Goal: Transaction & Acquisition: Purchase product/service

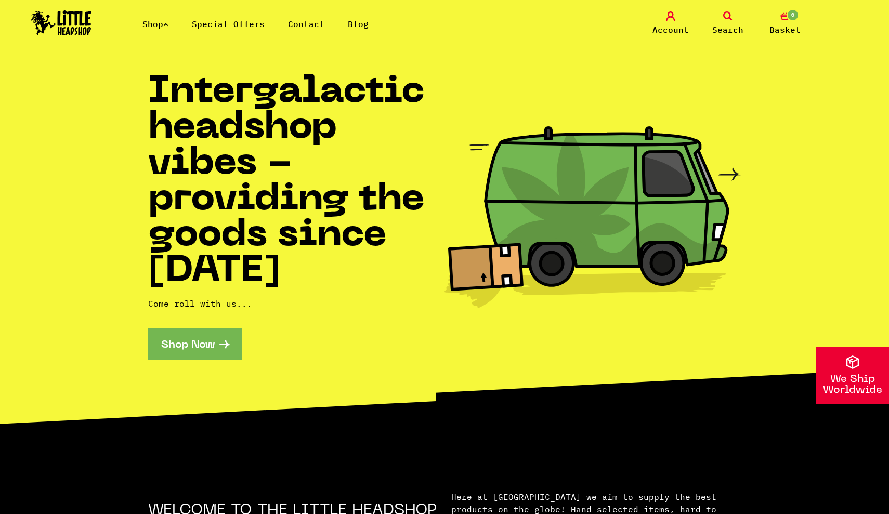
click at [215, 336] on link "Shop Now" at bounding box center [195, 344] width 94 height 32
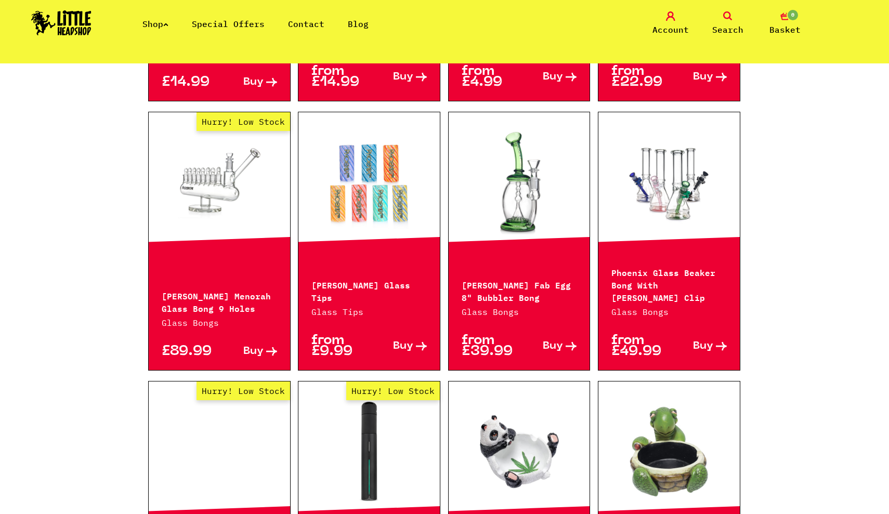
scroll to position [534, 0]
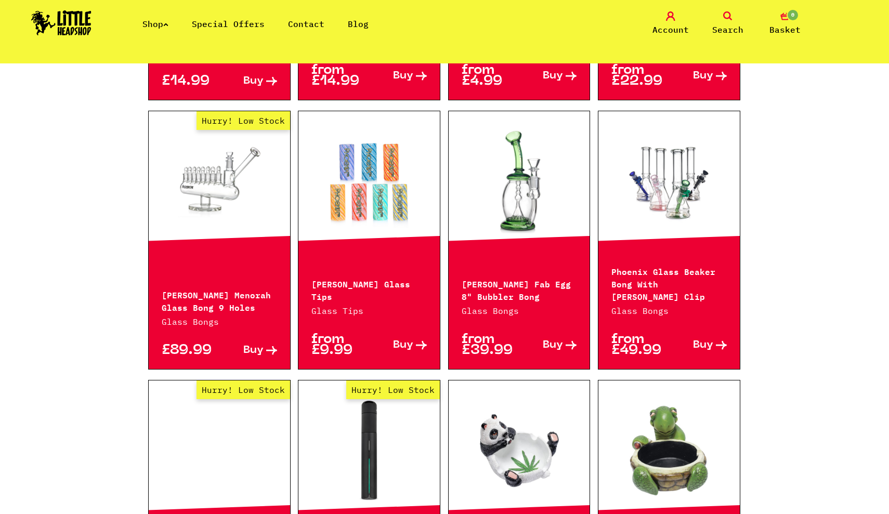
click at [731, 20] on icon at bounding box center [727, 15] width 9 height 9
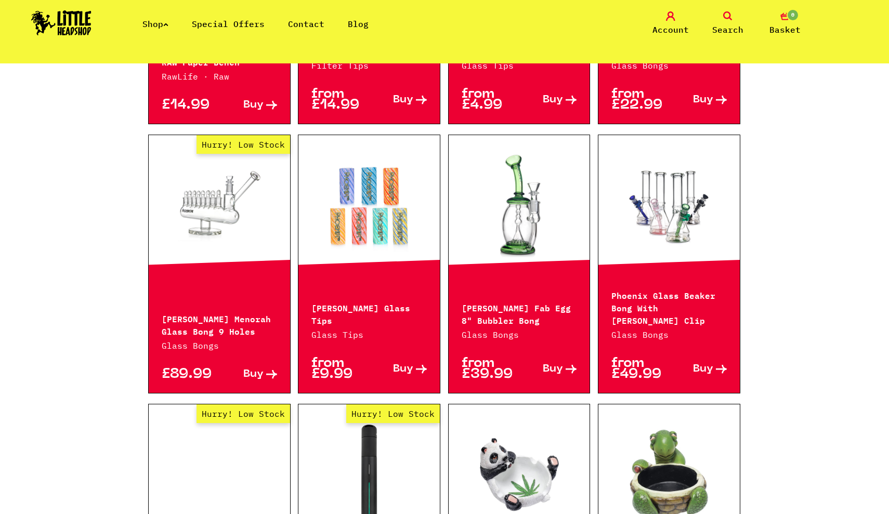
click at [725, 16] on icon at bounding box center [727, 15] width 9 height 9
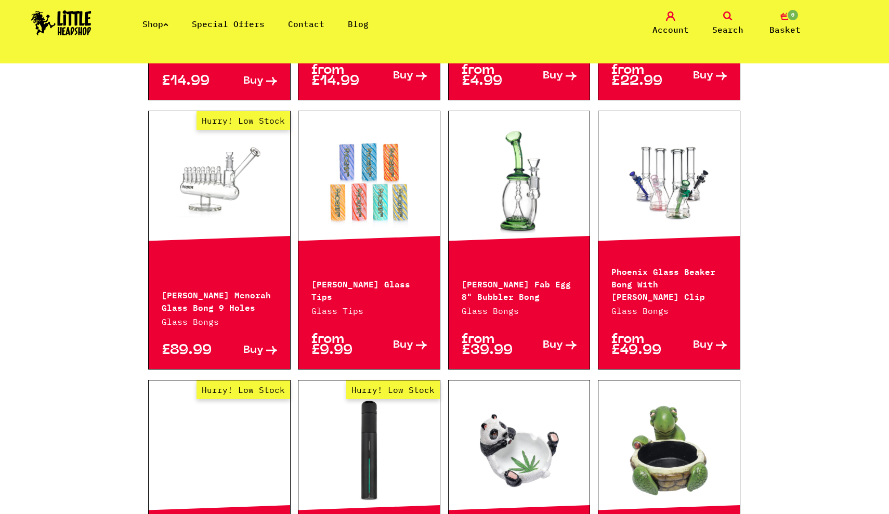
click at [725, 16] on icon at bounding box center [727, 15] width 9 height 9
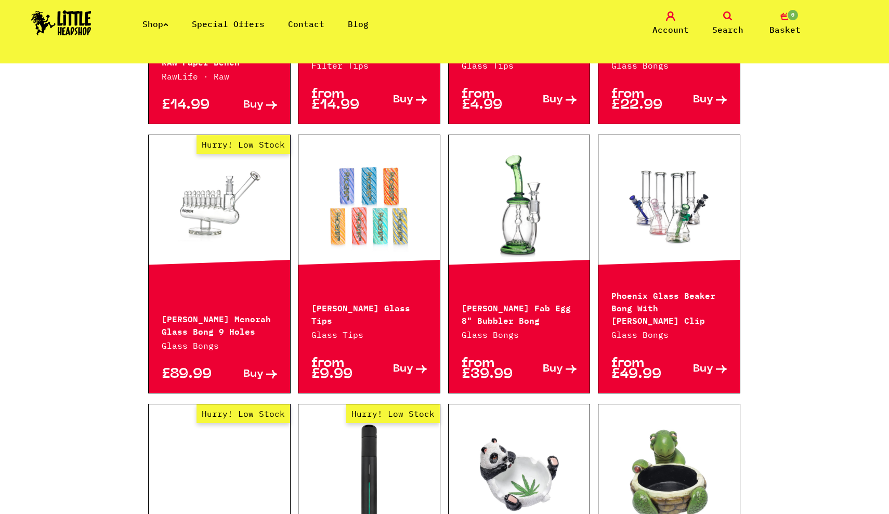
click at [725, 16] on icon at bounding box center [727, 15] width 9 height 9
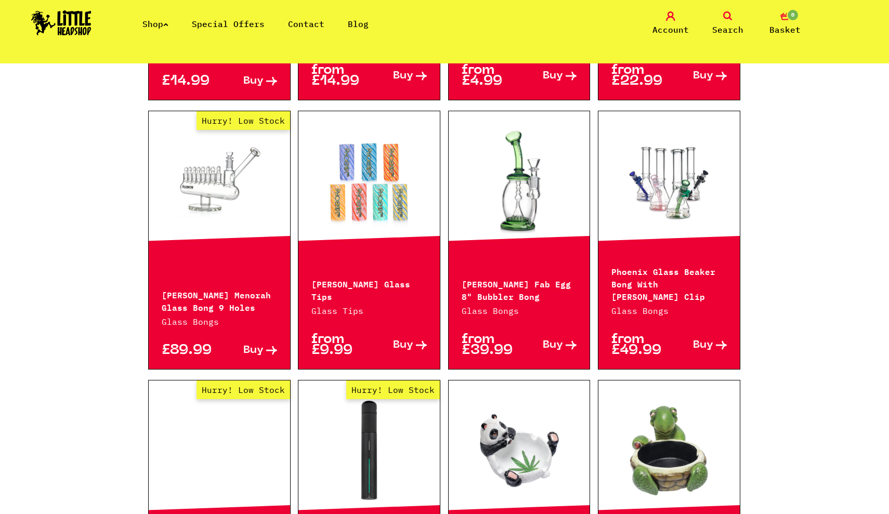
click at [725, 16] on icon at bounding box center [727, 15] width 9 height 9
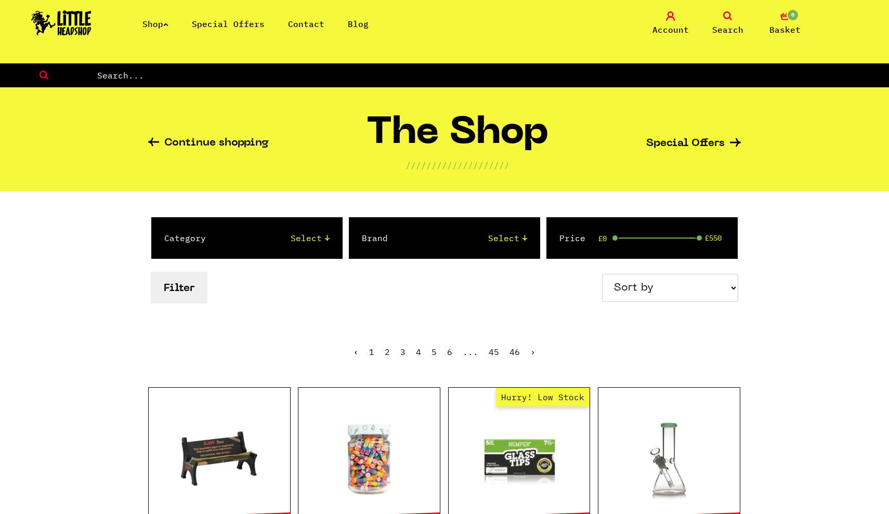
scroll to position [0, 0]
click at [728, 15] on icon at bounding box center [727, 15] width 9 height 9
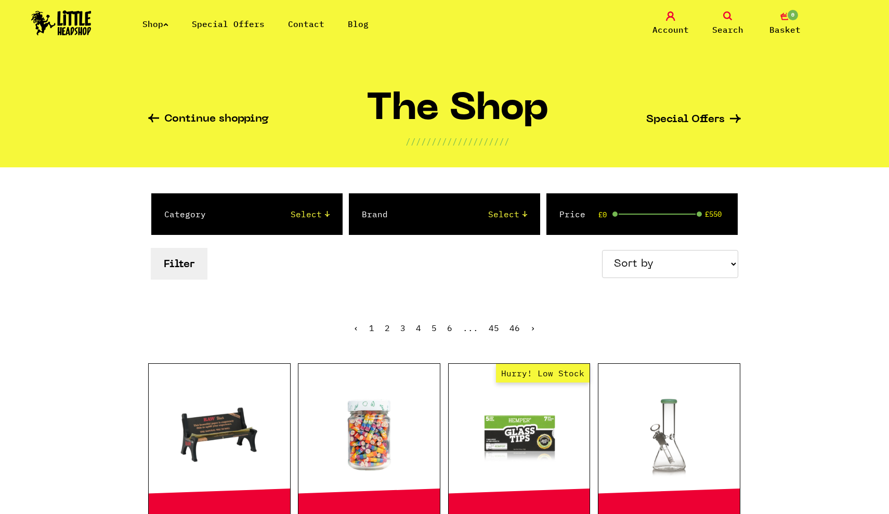
click at [728, 15] on icon at bounding box center [727, 15] width 9 height 9
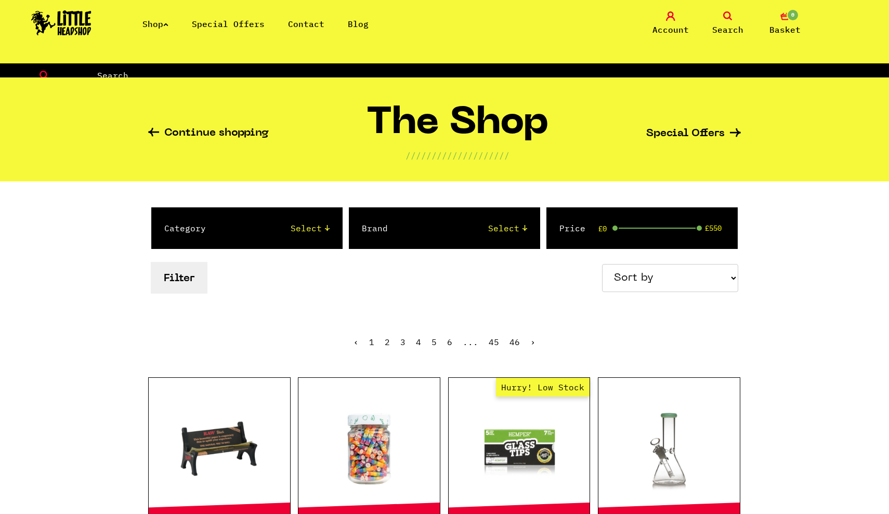
click at [728, 15] on icon at bounding box center [727, 15] width 9 height 9
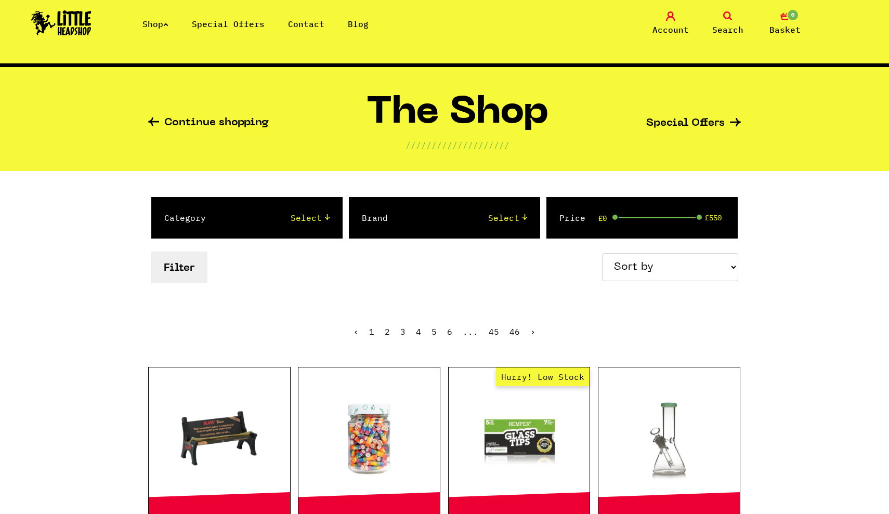
click at [728, 15] on icon at bounding box center [727, 15] width 9 height 9
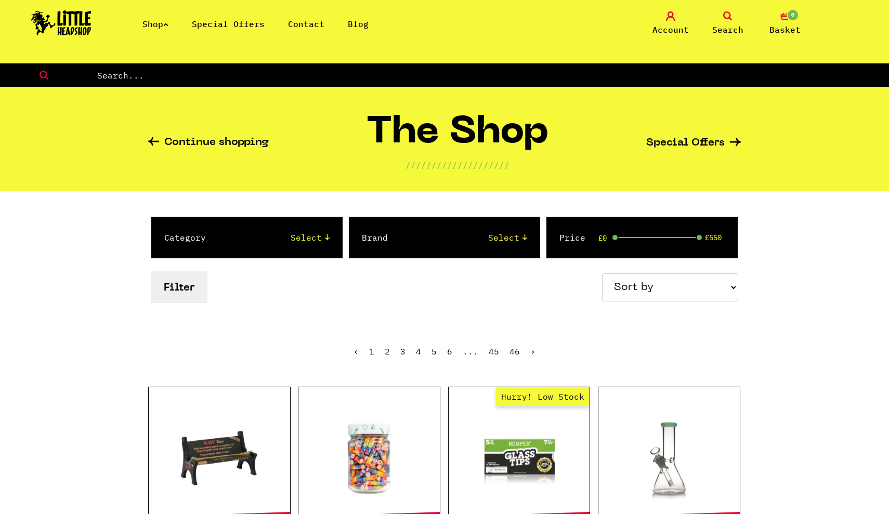
click at [728, 15] on icon at bounding box center [727, 15] width 9 height 9
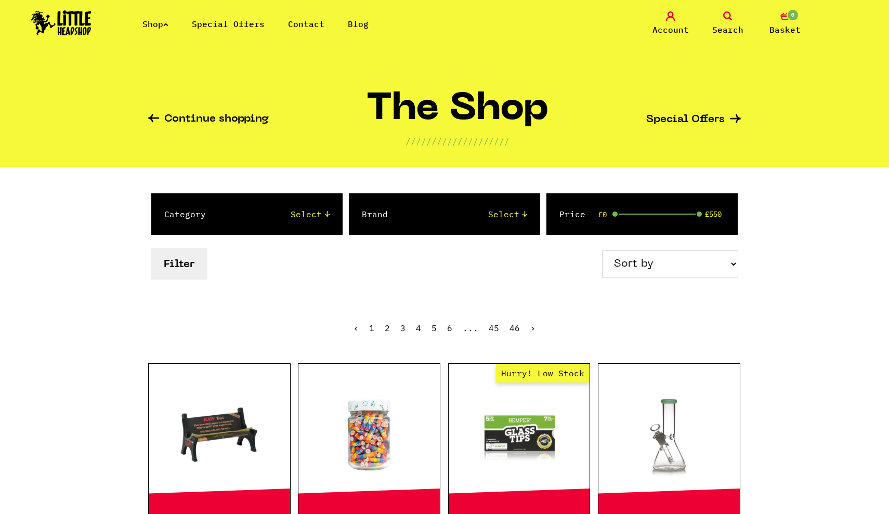
click at [728, 15] on icon at bounding box center [727, 15] width 9 height 9
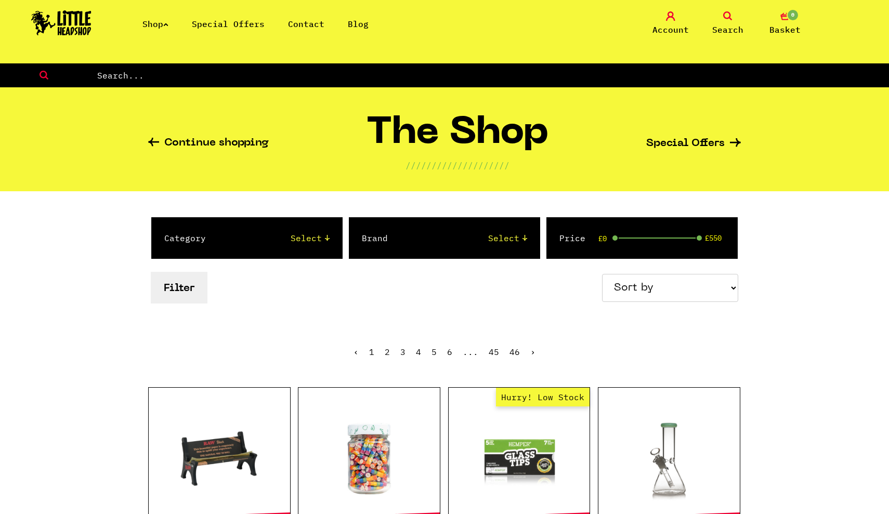
click at [683, 62] on nav "Shop Special Offers Contact Blog Account Search 0 Basket Categories Shop All Br…" at bounding box center [444, 31] width 889 height 63
click at [664, 86] on form at bounding box center [444, 75] width 889 height 24
click at [148, 71] on input "text" at bounding box center [492, 76] width 793 height 14
type input "dry herb vape"
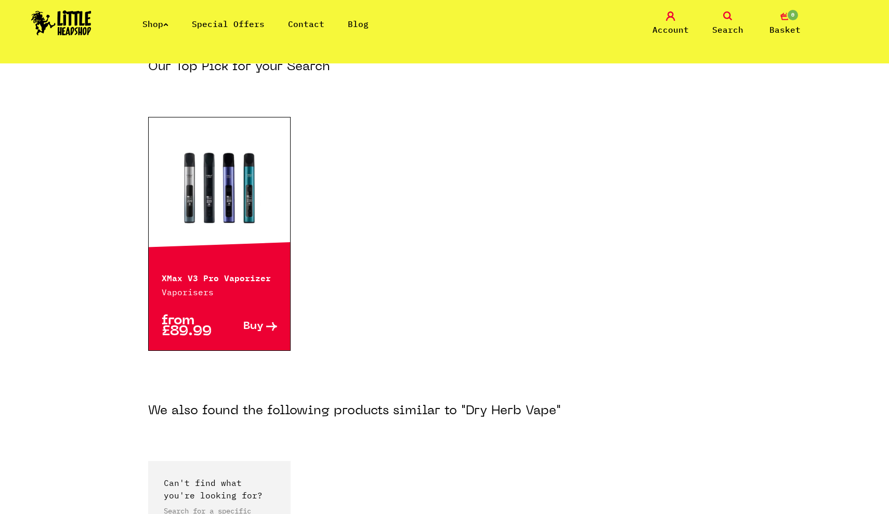
scroll to position [139, 0]
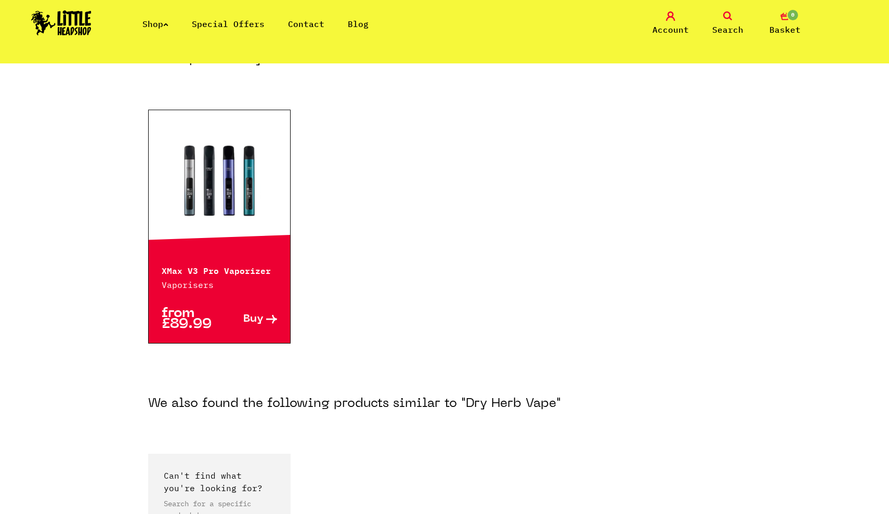
click at [272, 329] on link "Buy" at bounding box center [248, 319] width 58 height 22
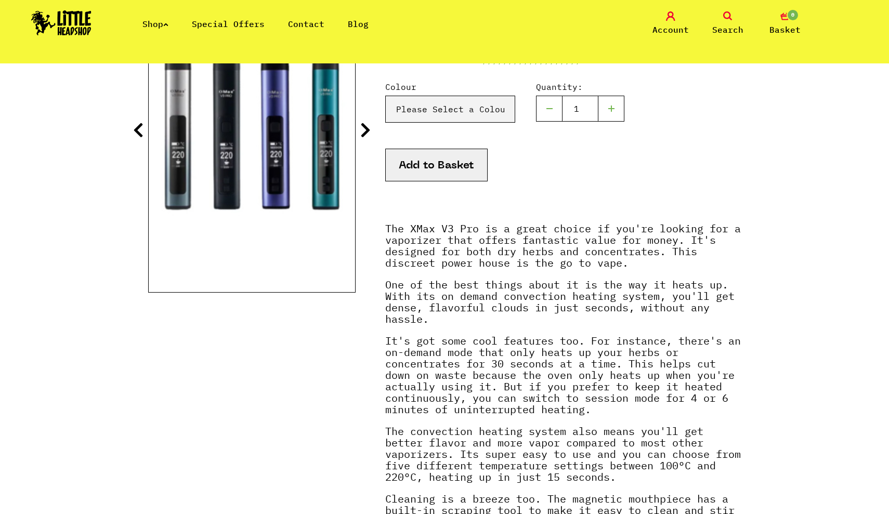
scroll to position [196, 0]
click at [163, 22] on link "Shop" at bounding box center [155, 24] width 26 height 10
